Goal: Task Accomplishment & Management: Manage account settings

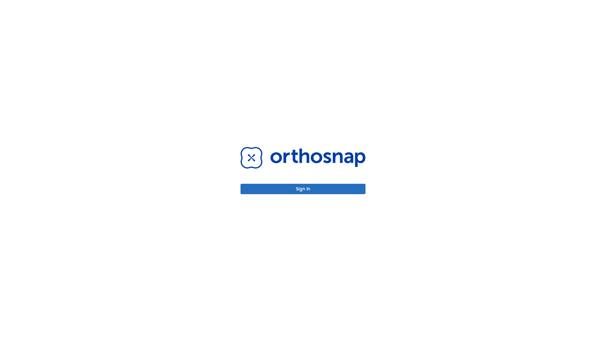
click at [303, 189] on button "Sign in" at bounding box center [303, 189] width 125 height 10
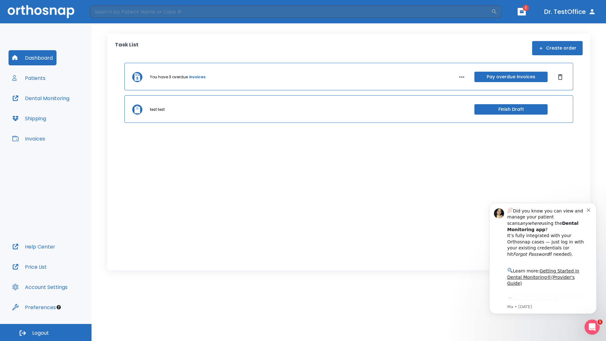
click at [46, 333] on span "Logout" at bounding box center [40, 333] width 17 height 7
